Goal: Transaction & Acquisition: Download file/media

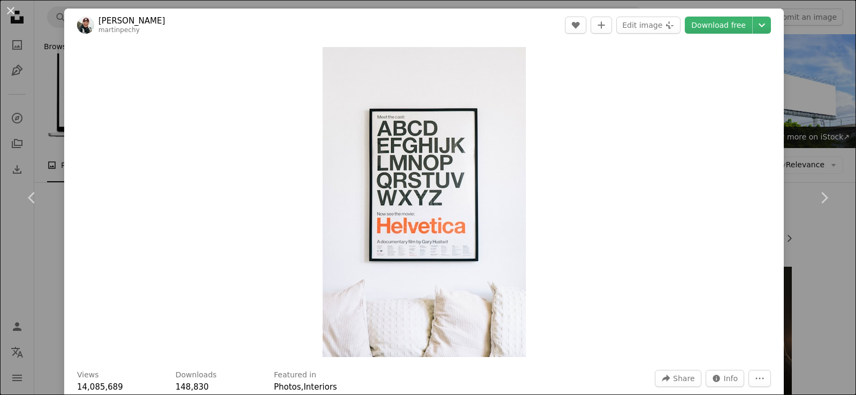
scroll to position [1578, 0]
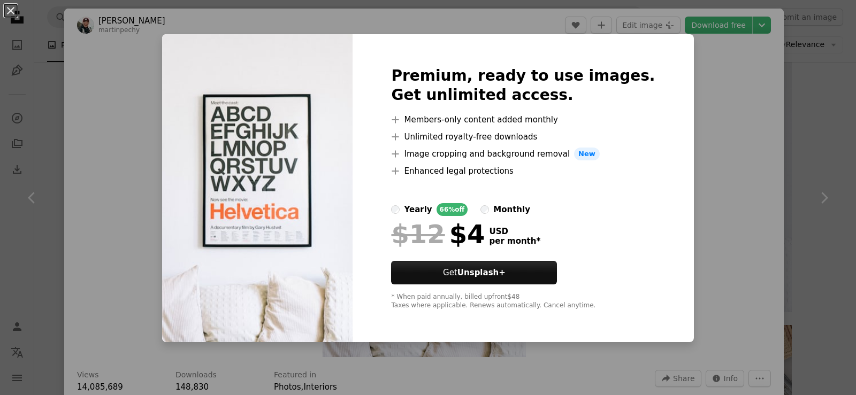
click at [718, 119] on div "An X shape Premium, ready to use images. Get unlimited access. A plus sign Memb…" at bounding box center [428, 197] width 856 height 395
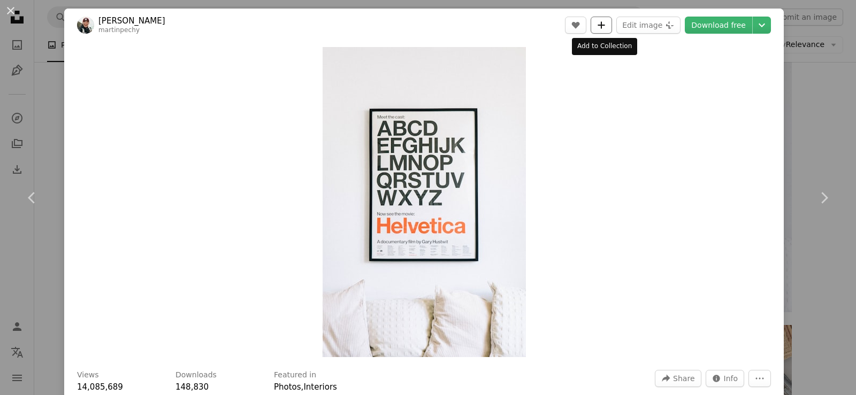
click at [605, 27] on icon "A plus sign" at bounding box center [601, 25] width 9 height 9
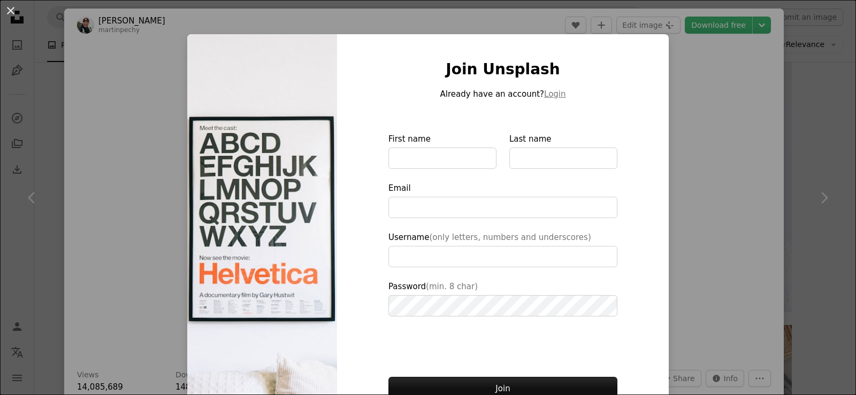
click at [654, 147] on div "Join Unsplash Already have an account? Login First name Last name Email Usernam…" at bounding box center [503, 242] width 332 height 416
click at [686, 110] on div "An X shape Join Unsplash Already have an account? Login First name Last name Em…" at bounding box center [428, 197] width 856 height 395
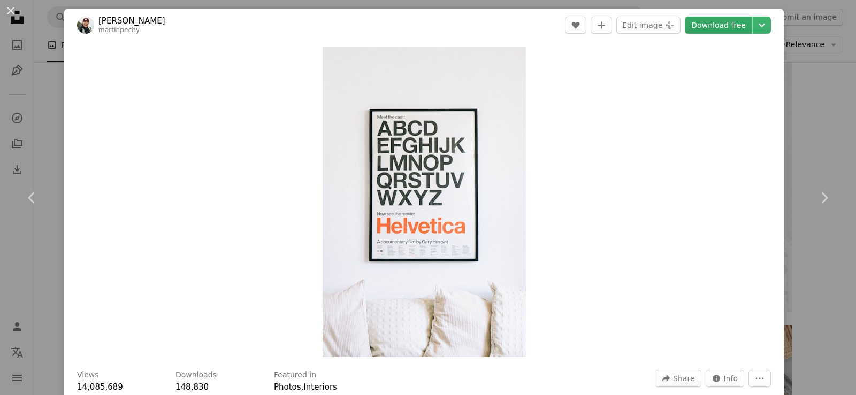
click at [722, 25] on link "Download free" at bounding box center [718, 25] width 67 height 17
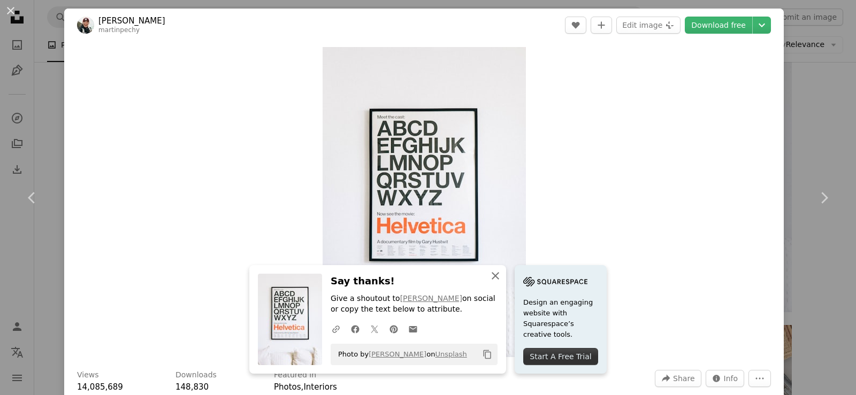
click at [491, 273] on icon "An X shape" at bounding box center [495, 276] width 13 height 13
